Goal: Complete application form

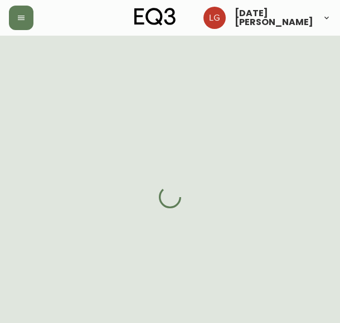
select select "BC"
select select "CA"
select select "CA_EN"
select select "Other"
select select "Real Estate Agent"
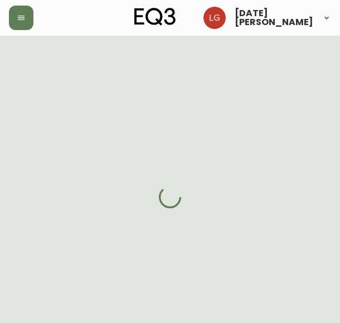
select select "false"
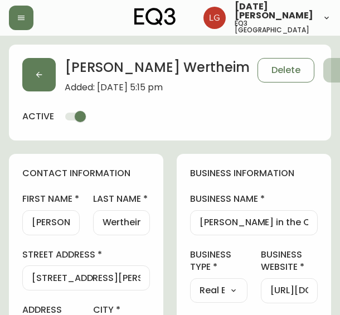
type input "EQ3 [GEOGRAPHIC_DATA]"
select select "cjw10z96p001r6gs00juufhhe"
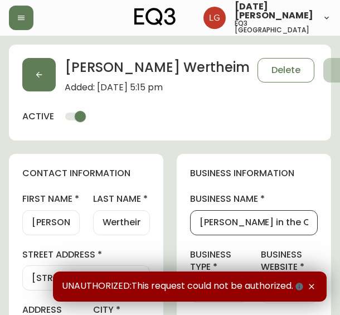
drag, startPoint x: 277, startPoint y: 222, endPoint x: 180, endPoint y: 218, distance: 96.5
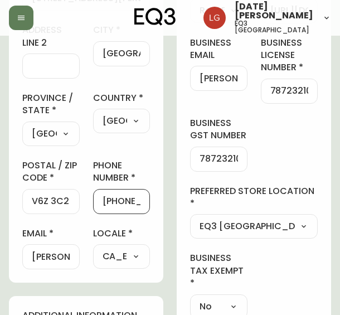
scroll to position [0, 25]
drag, startPoint x: 112, startPoint y: 211, endPoint x: 220, endPoint y: 243, distance: 112.6
